Goal: Information Seeking & Learning: Compare options

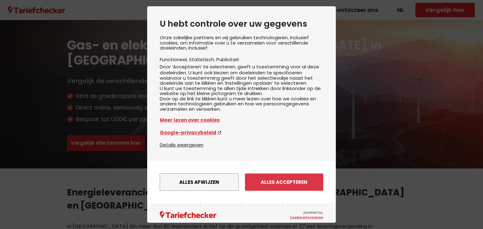
click at [121, 111] on div "U hebt controle over uw gegevens Onze zakelijke partners en wij gebruiken techn…" at bounding box center [241, 114] width 483 height 229
click at [273, 178] on div "Alles afwijzen Instellingen opslaan Alles accepteren" at bounding box center [241, 183] width 163 height 24
click at [281, 188] on button "Alles accepteren" at bounding box center [284, 182] width 78 height 17
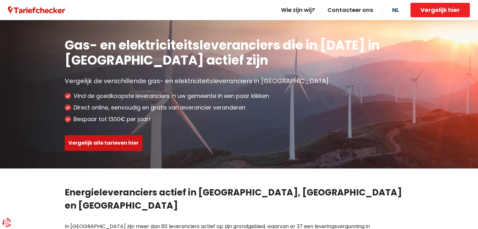
click at [118, 139] on button "Vergelijk alle tarieven hier" at bounding box center [104, 143] width 78 height 16
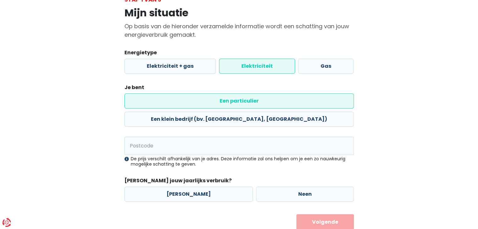
scroll to position [48, 0]
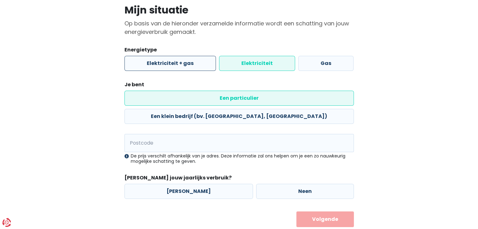
click at [153, 66] on label "Elektriciteit + gas" at bounding box center [169, 63] width 91 height 15
click at [153, 66] on input "Elektriciteit + gas" at bounding box center [169, 63] width 91 height 15
radio input "true"
radio input "false"
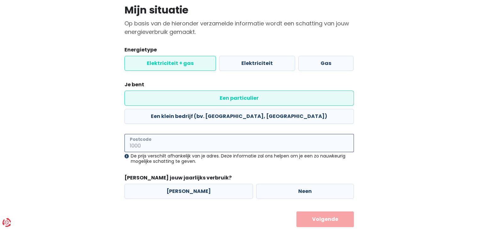
click at [181, 134] on input "Postcode" at bounding box center [238, 143] width 229 height 18
type input "1910"
click at [190, 184] on label "[PERSON_NAME]" at bounding box center [188, 191] width 128 height 15
click at [190, 184] on input "[PERSON_NAME]" at bounding box center [188, 191] width 128 height 15
radio input "true"
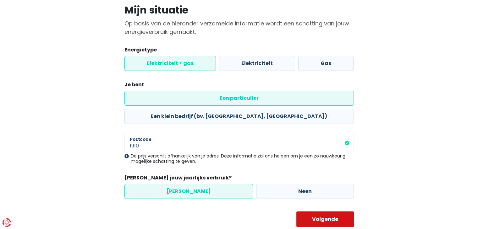
click at [328, 212] on button "Volgende" at bounding box center [324, 220] width 57 height 16
select select
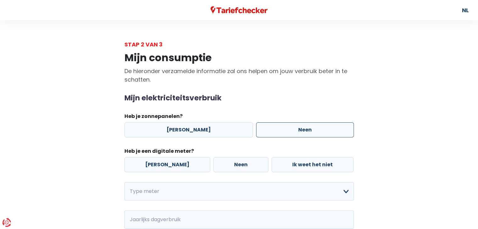
click at [300, 127] on label "Neen" at bounding box center [305, 130] width 98 height 15
click at [300, 127] on input "Neen" at bounding box center [305, 130] width 98 height 15
radio input "true"
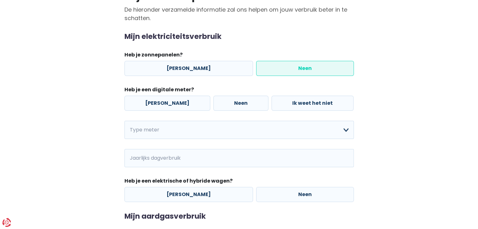
scroll to position [63, 0]
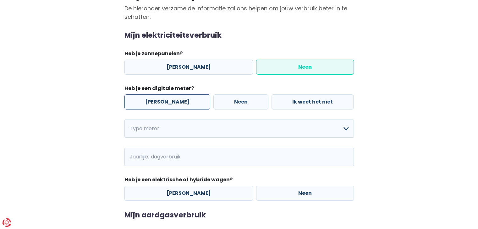
click at [160, 100] on label "[PERSON_NAME]" at bounding box center [167, 102] width 86 height 15
click at [160, 100] on input "[PERSON_NAME]" at bounding box center [167, 102] width 86 height 15
radio input "true"
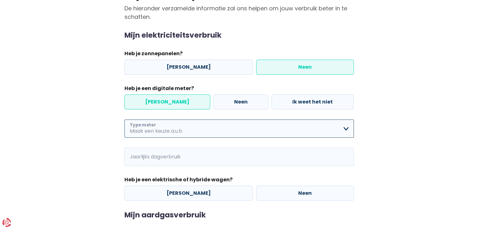
click at [182, 131] on select "Enkelvoudig Tweevoudig Enkelvoudig + uitsluitend nachttarief Tweevoudig + uitsl…" at bounding box center [238, 129] width 229 height 18
select select "day_night_bi_shift_exclusive_night"
click at [124, 120] on select "Enkelvoudig Tweevoudig Enkelvoudig + uitsluitend nachttarief Tweevoudig + uitsl…" at bounding box center [238, 129] width 229 height 18
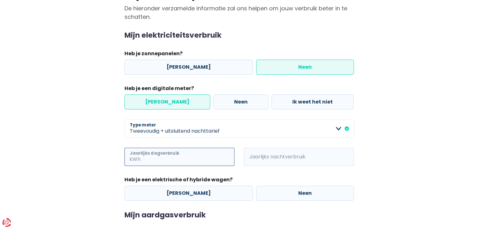
click at [175, 157] on input "Jaarlijks dagverbruik" at bounding box center [188, 157] width 93 height 18
type input "704"
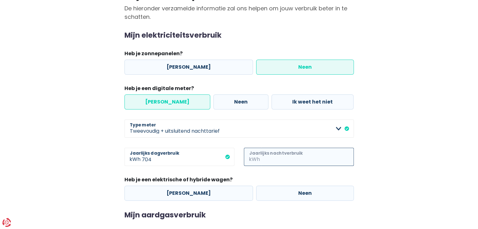
click at [297, 160] on input "Jaarlijks nachtverbruik" at bounding box center [307, 157] width 93 height 18
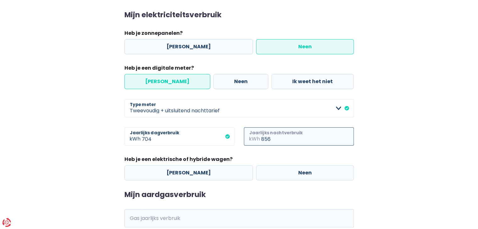
scroll to position [94, 0]
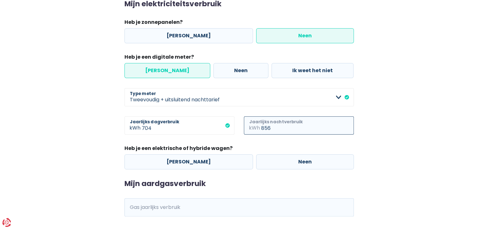
type input "856"
click at [266, 165] on label "Neen" at bounding box center [305, 162] width 98 height 15
click at [266, 165] on input "Neen" at bounding box center [305, 162] width 98 height 15
radio input "true"
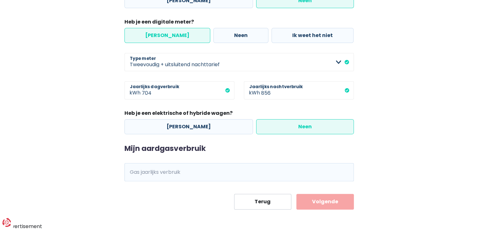
scroll to position [130, 0]
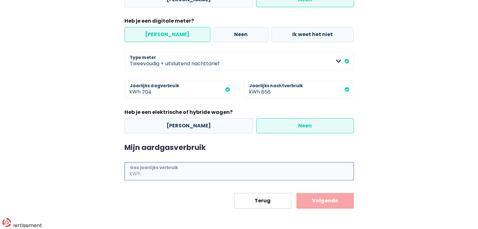
click at [207, 170] on input "Gas jaarlijks verbruik" at bounding box center [248, 171] width 212 height 18
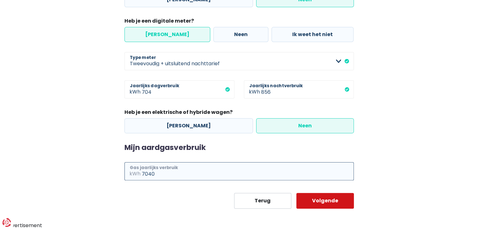
type input "7040"
click at [342, 205] on button "Volgende" at bounding box center [324, 201] width 57 height 16
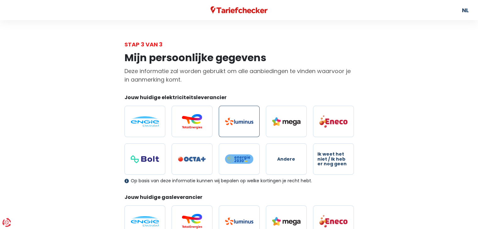
click at [228, 124] on img at bounding box center [239, 122] width 28 height 8
click at [228, 124] on input "radio" at bounding box center [239, 121] width 41 height 31
radio input "true"
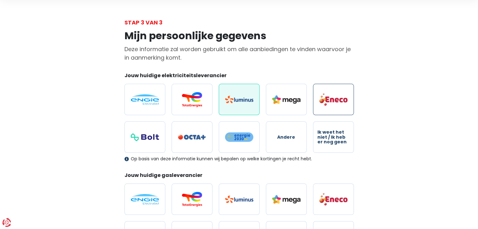
scroll to position [63, 0]
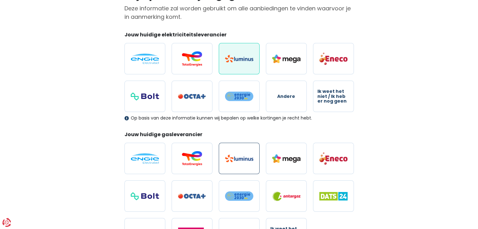
click at [251, 169] on label at bounding box center [239, 158] width 41 height 31
click at [251, 169] on input "radio" at bounding box center [239, 158] width 41 height 31
radio input "true"
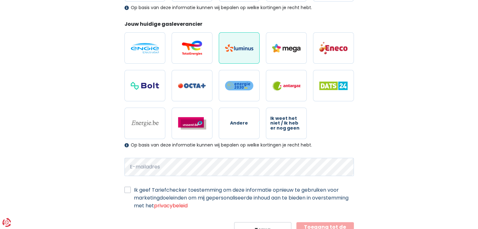
scroll to position [202, 0]
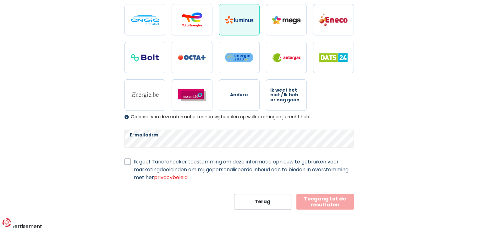
click at [134, 162] on label "Ik geef Tariefchecker toestemming om deze informatie opnieuw te gebruiken voor …" at bounding box center [244, 170] width 220 height 24
click at [127, 162] on input "Ik geef Tariefchecker toestemming om deze informatie opnieuw te gebruiken voor …" at bounding box center [127, 161] width 6 height 6
checkbox input "true"
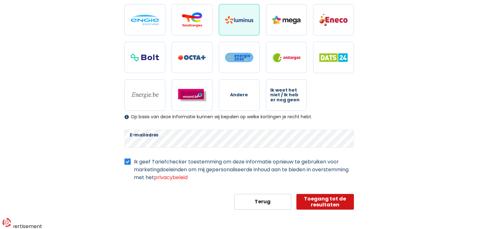
click at [336, 203] on button "Toegang tot de resultaten" at bounding box center [324, 202] width 57 height 16
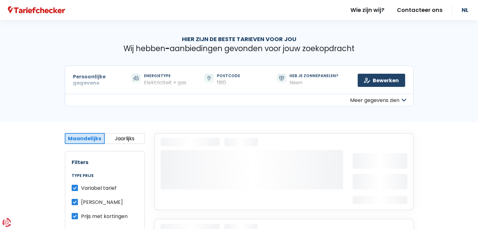
click at [81, 186] on label "Variabel tarief" at bounding box center [99, 188] width 36 height 8
click at [75, 186] on input "Variabel tarief" at bounding box center [75, 187] width 6 height 6
checkbox input "false"
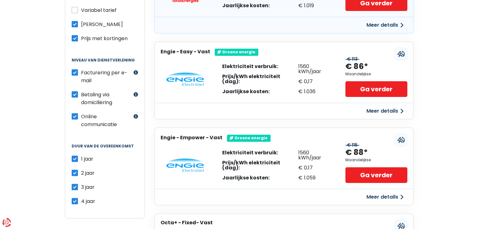
scroll to position [220, 0]
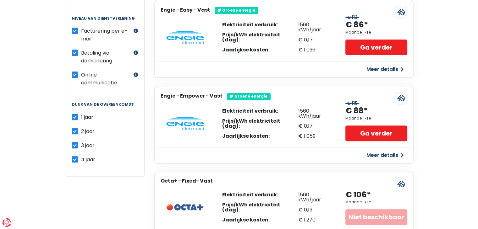
click at [81, 156] on label "4 jaar" at bounding box center [88, 160] width 14 height 8
click at [77, 156] on input "4 jaar" at bounding box center [75, 159] width 6 height 6
checkbox input "false"
click at [81, 142] on label "3 jaar" at bounding box center [88, 146] width 14 height 8
click at [74, 142] on input "3 jaar" at bounding box center [75, 145] width 6 height 6
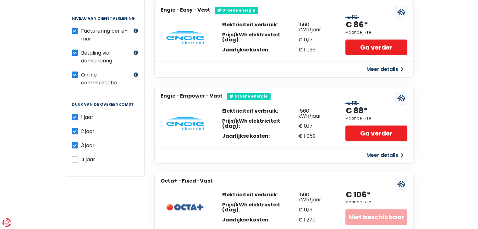
checkbox input "false"
click at [81, 128] on label "2 jaar" at bounding box center [88, 132] width 14 height 8
click at [74, 128] on input "2 jaar" at bounding box center [75, 131] width 6 height 6
checkbox input "false"
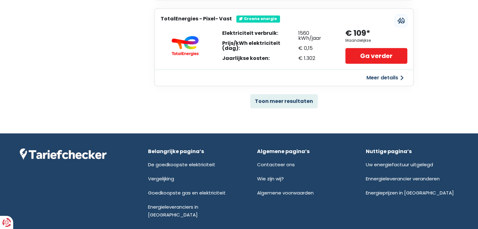
scroll to position [474, 0]
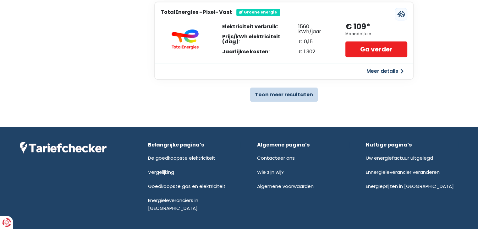
click at [304, 89] on button "Toon meer resultaten" at bounding box center [284, 95] width 68 height 14
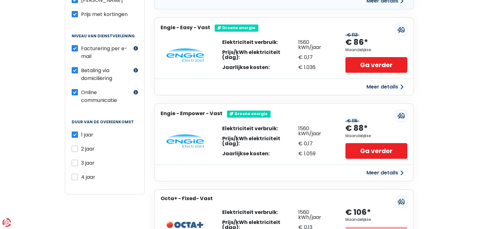
scroll to position [88, 0]
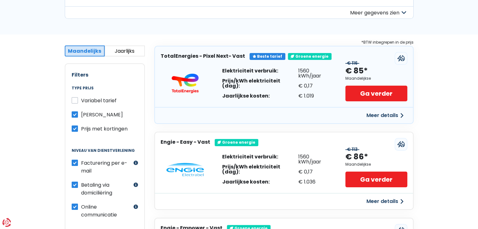
click at [81, 130] on label "Prijs met kortingen" at bounding box center [104, 129] width 46 height 8
click at [74, 130] on input "Prijs met kortingen" at bounding box center [75, 128] width 6 height 6
checkbox input "false"
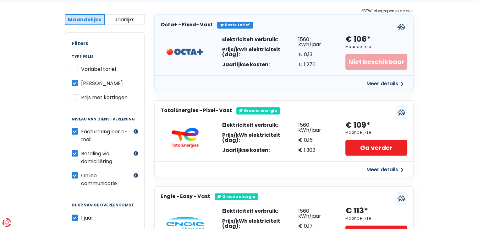
scroll to position [150, 0]
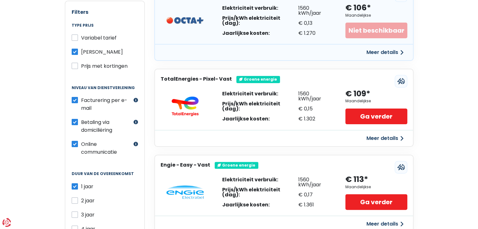
click at [81, 198] on label "2 jaar" at bounding box center [88, 201] width 14 height 8
click at [75, 198] on input "2 jaar" at bounding box center [75, 200] width 6 height 6
checkbox input "true"
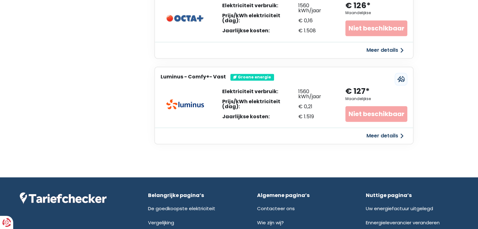
scroll to position [886, 0]
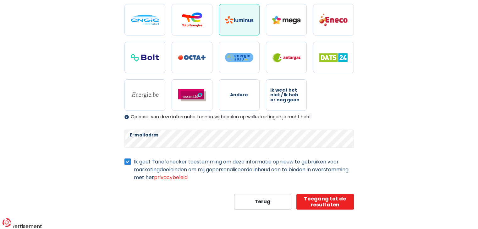
select select "day_night_bi_shift_exclusive_night"
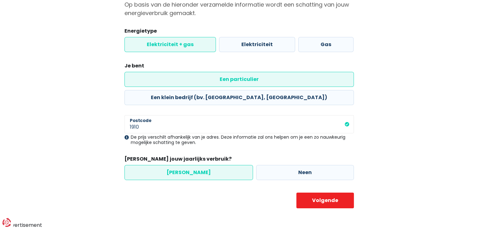
scroll to position [48, 0]
